Goal: Navigation & Orientation: Find specific page/section

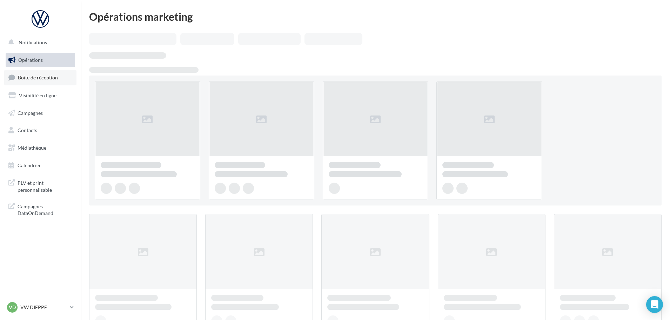
click at [41, 82] on link "Boîte de réception" at bounding box center [40, 77] width 72 height 15
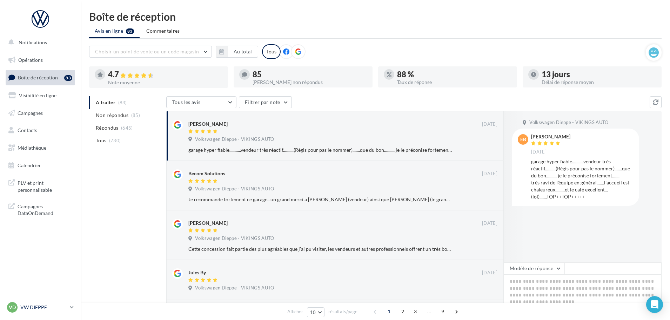
click at [50, 309] on p "VW DIEPPE" at bounding box center [43, 307] width 47 height 7
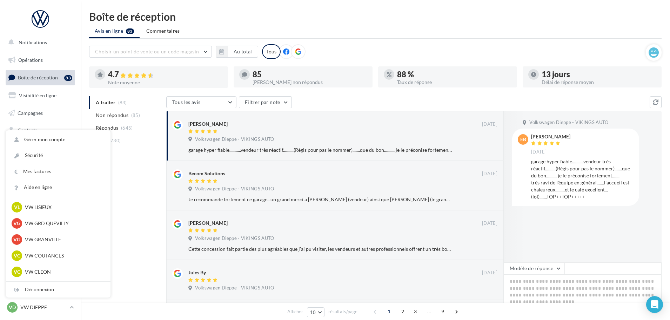
scroll to position [175, 0]
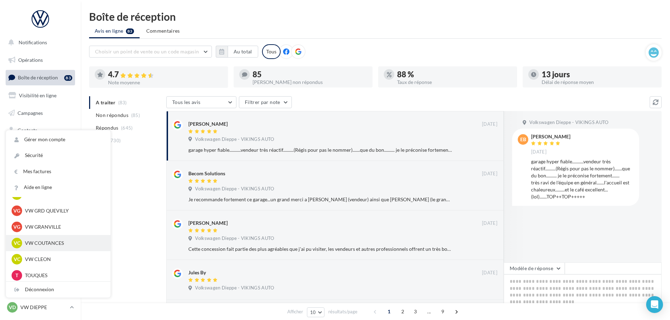
click at [48, 240] on p "VW COUTANCES" at bounding box center [63, 242] width 77 height 7
